Goal: Navigation & Orientation: Find specific page/section

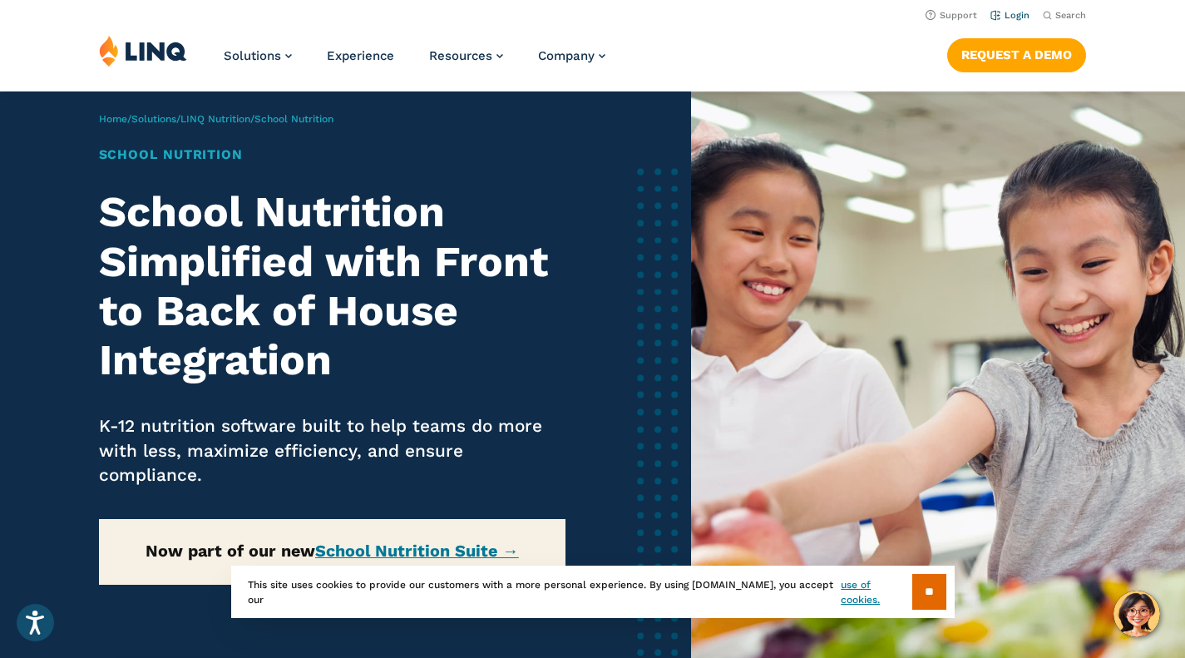
click at [1006, 9] on li "Login" at bounding box center [1010, 14] width 39 height 18
click at [1014, 14] on link "Login" at bounding box center [1010, 15] width 39 height 11
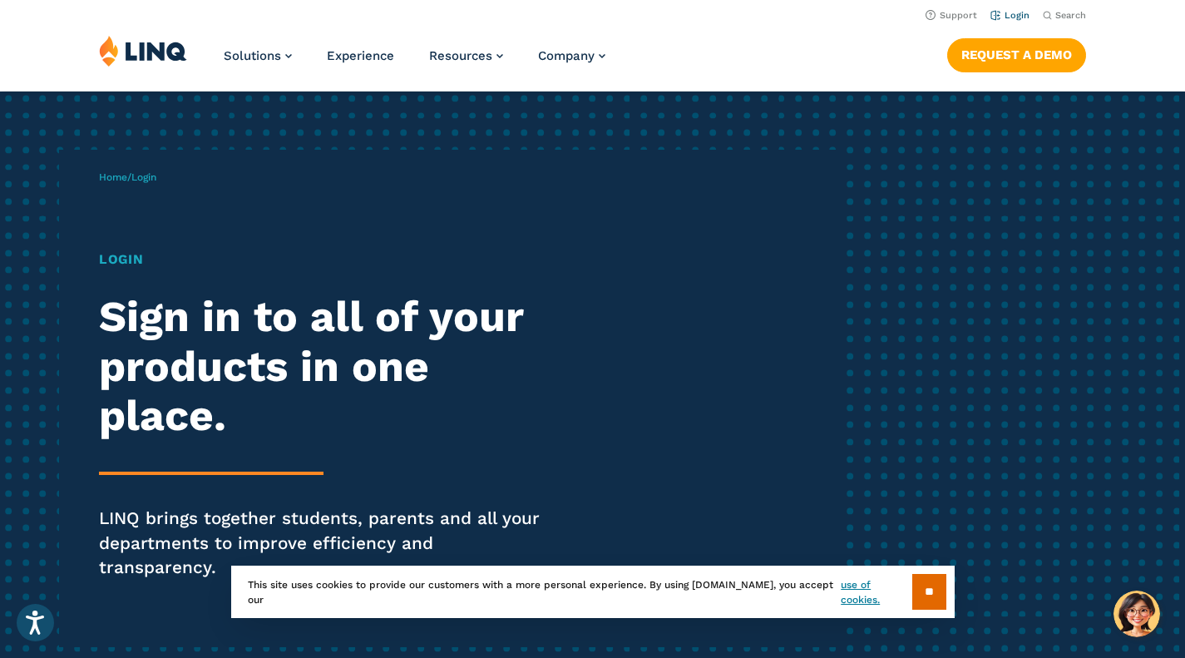
click at [1010, 13] on link "Login" at bounding box center [1010, 15] width 39 height 11
click at [937, 585] on input "**" at bounding box center [929, 592] width 34 height 36
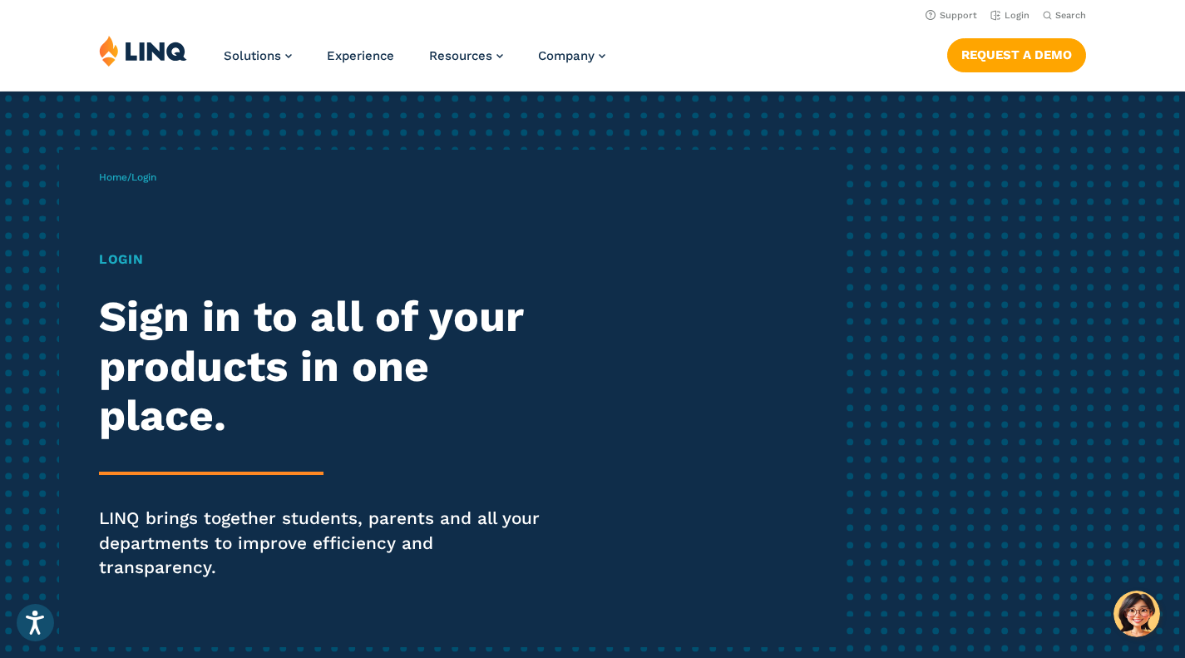
click at [104, 255] on h1 "Login" at bounding box center [327, 260] width 457 height 20
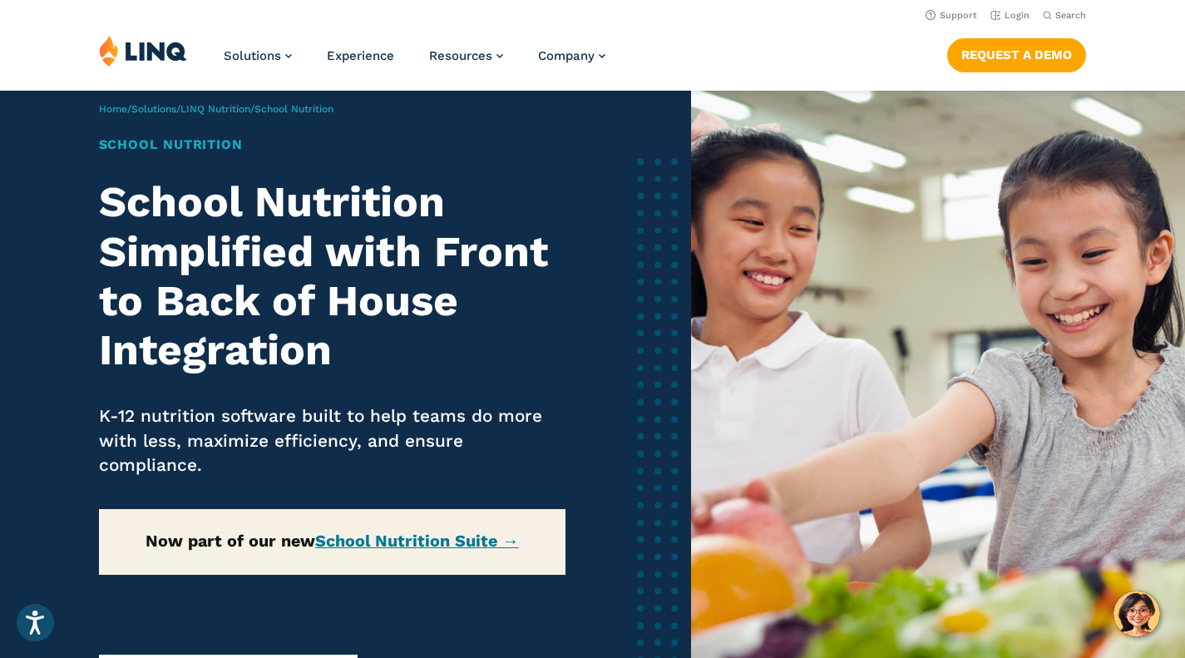
scroll to position [13, 0]
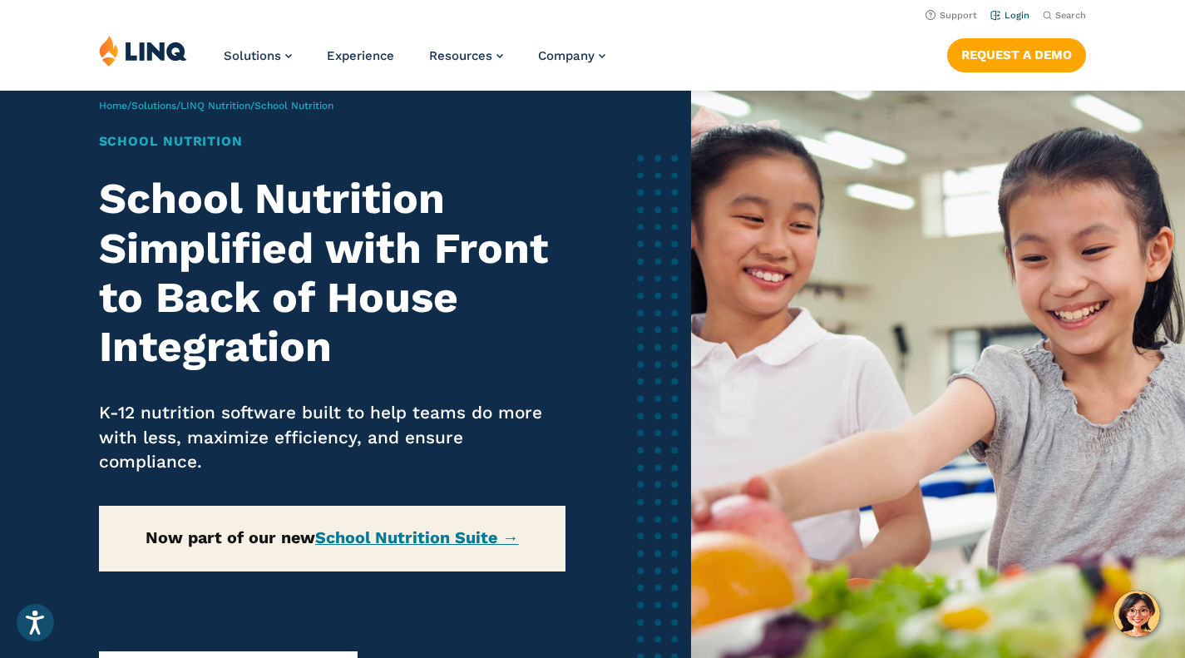
click at [1003, 12] on li "Login" at bounding box center [1010, 14] width 39 height 18
click at [1003, 12] on link "Login" at bounding box center [1010, 15] width 39 height 11
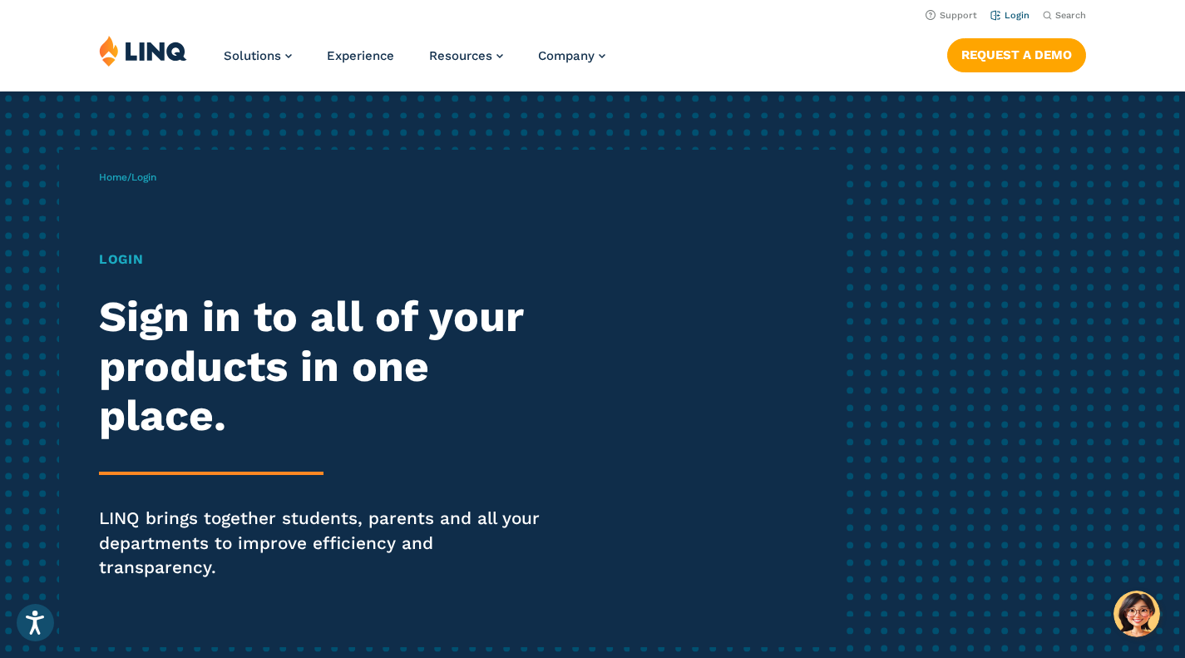
click at [1009, 8] on li "Login" at bounding box center [1010, 14] width 39 height 18
click at [1009, 17] on link "Login" at bounding box center [1010, 15] width 39 height 11
click at [156, 178] on span "Login" at bounding box center [143, 177] width 25 height 12
click at [151, 175] on span "Login" at bounding box center [143, 177] width 25 height 12
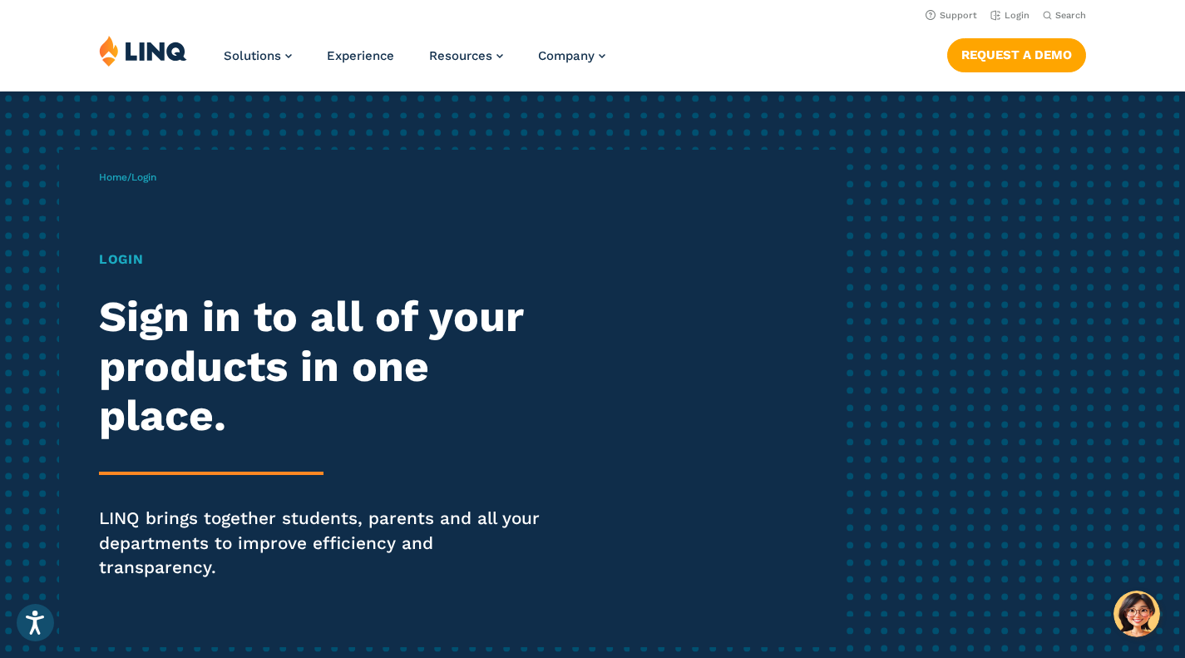
click at [137, 258] on h1 "Login" at bounding box center [327, 260] width 457 height 20
click at [169, 324] on h2 "Sign in to all of your products in one place." at bounding box center [327, 365] width 457 height 147
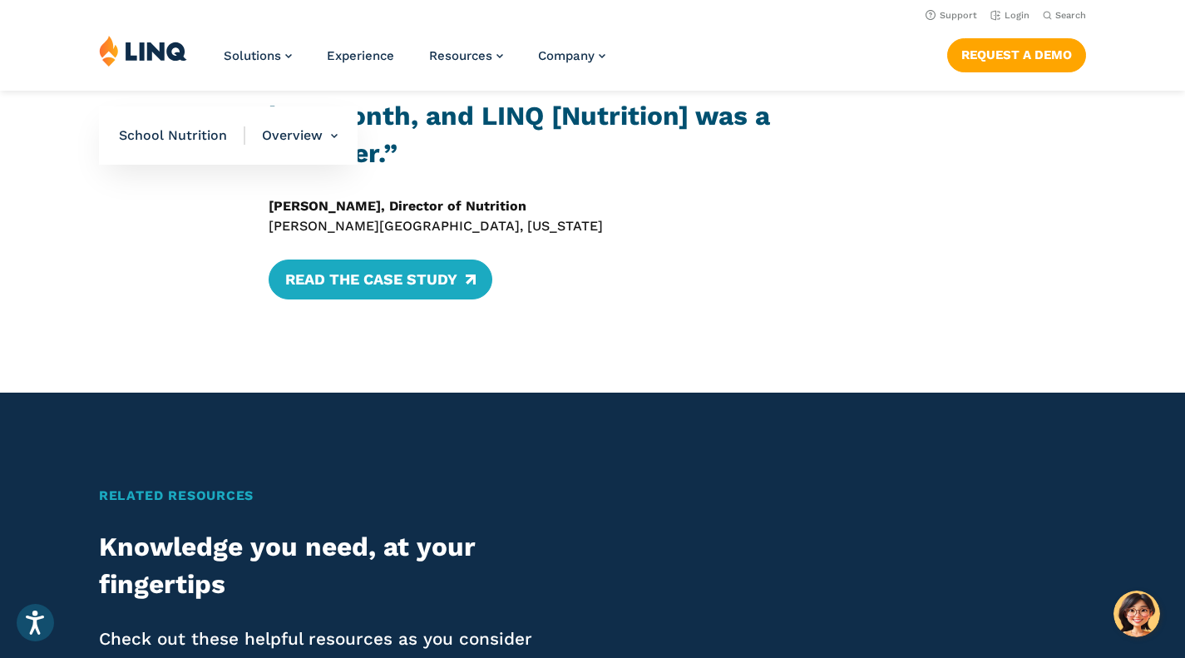
scroll to position [2694, 0]
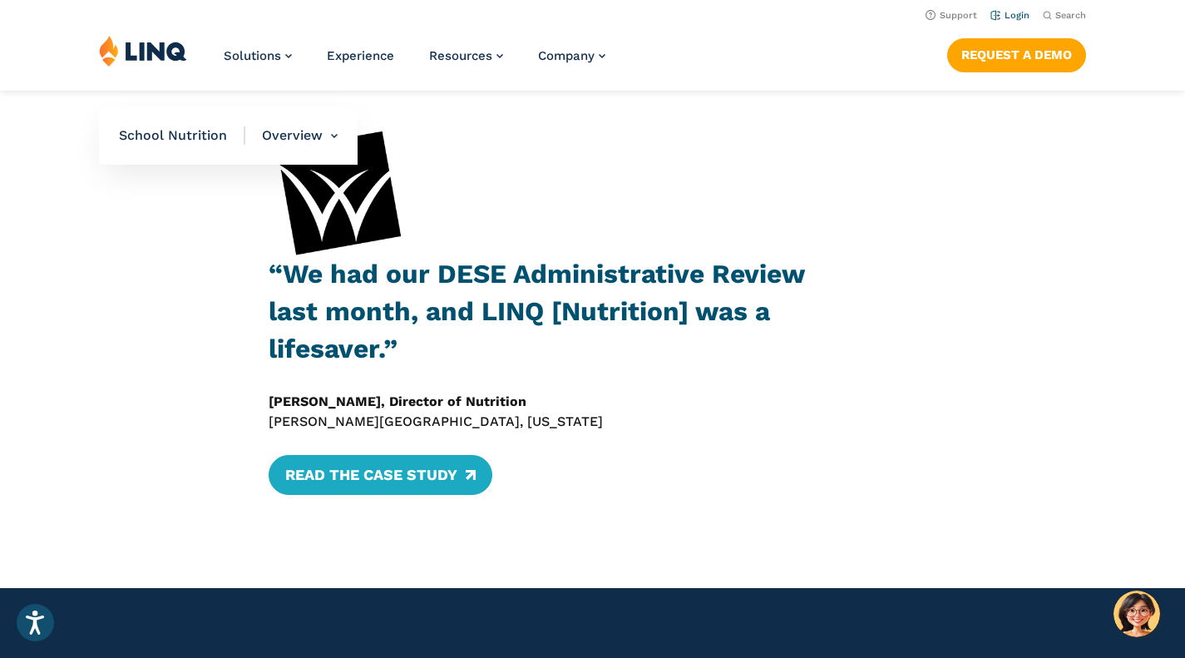
click at [1015, 14] on link "Login" at bounding box center [1010, 15] width 39 height 11
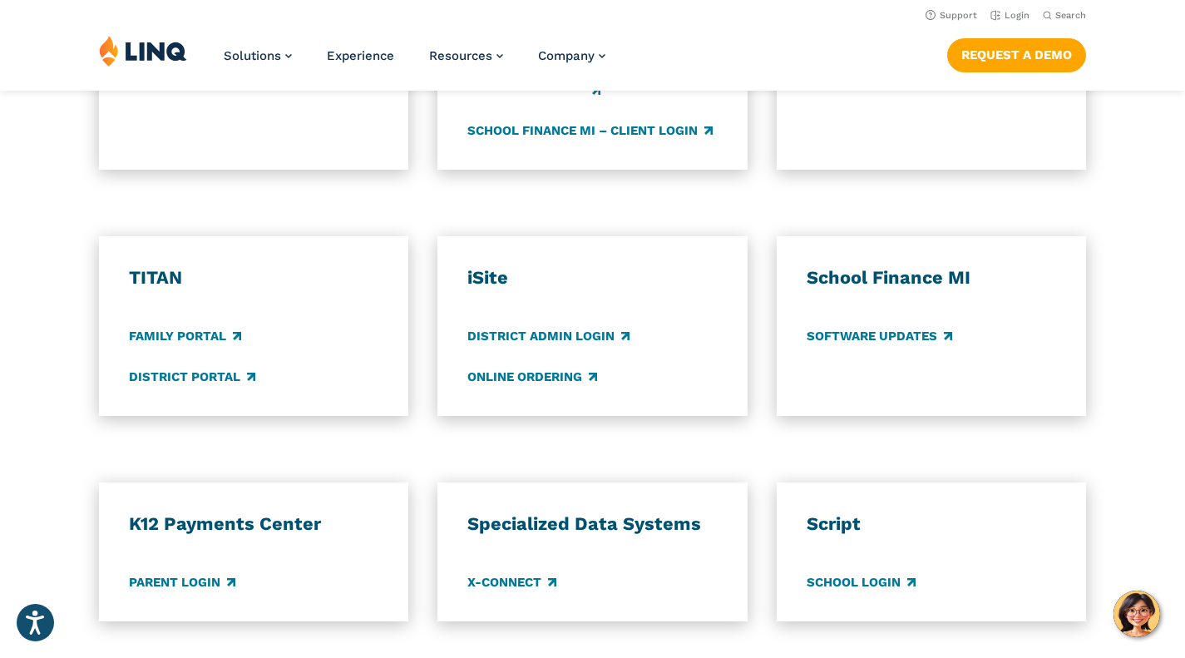
scroll to position [1174, 0]
click at [205, 328] on link "Family Portal" at bounding box center [185, 337] width 112 height 18
